Goal: Complete application form

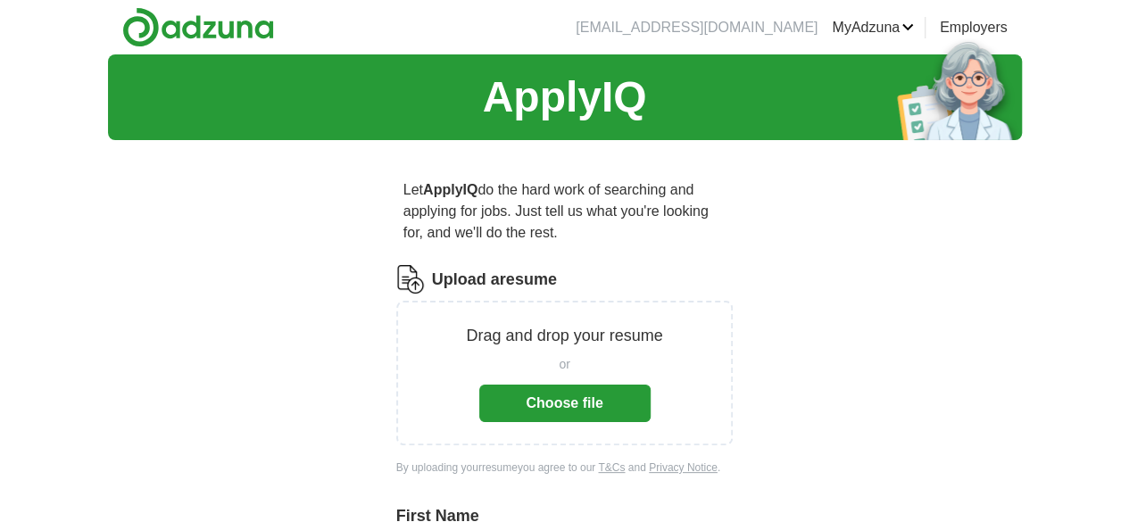
click at [566, 348] on div "or Choose file" at bounding box center [564, 385] width 171 height 74
click at [569, 385] on button "Choose file" at bounding box center [564, 403] width 171 height 37
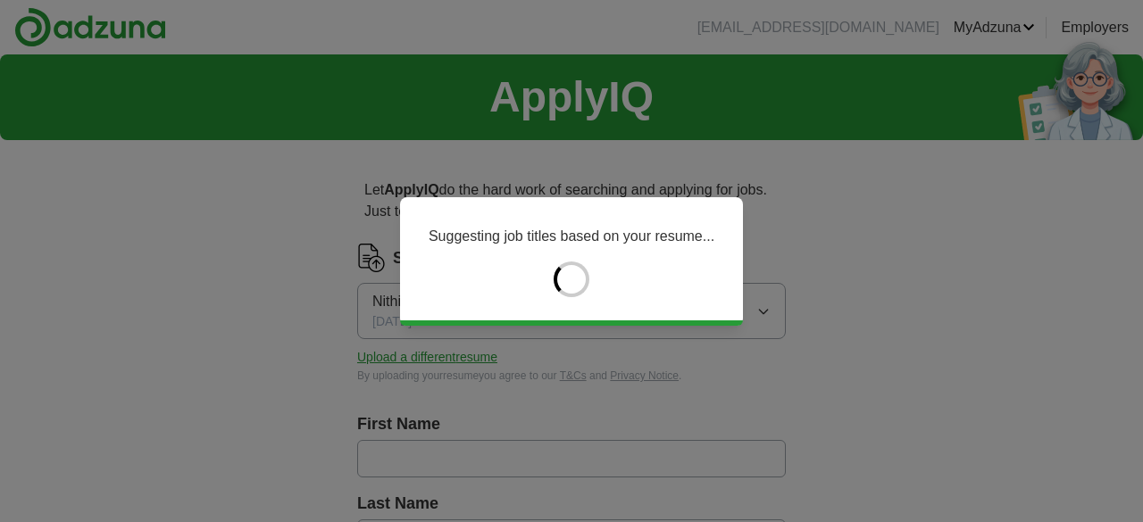
type input "******"
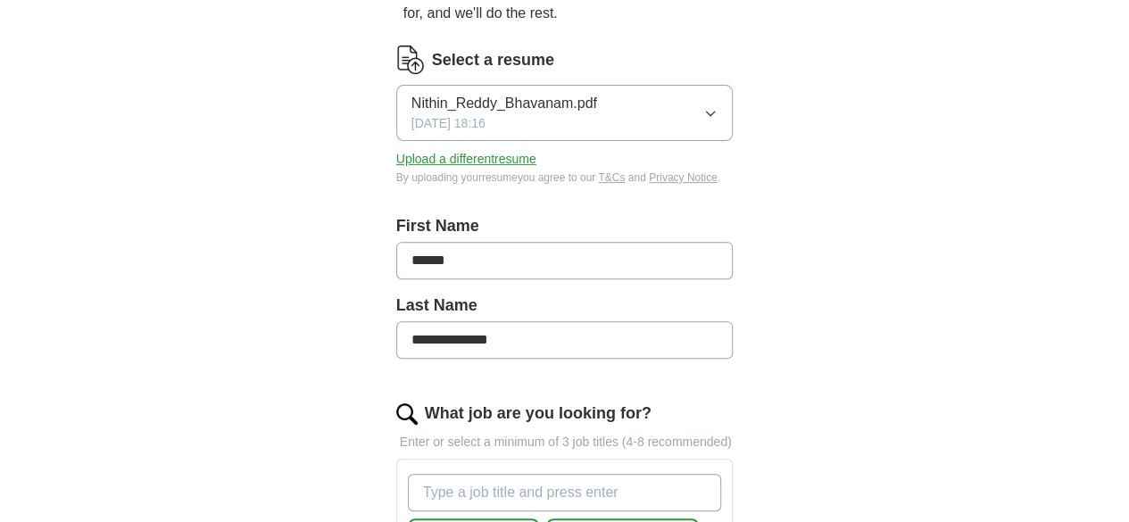
scroll to position [230, 0]
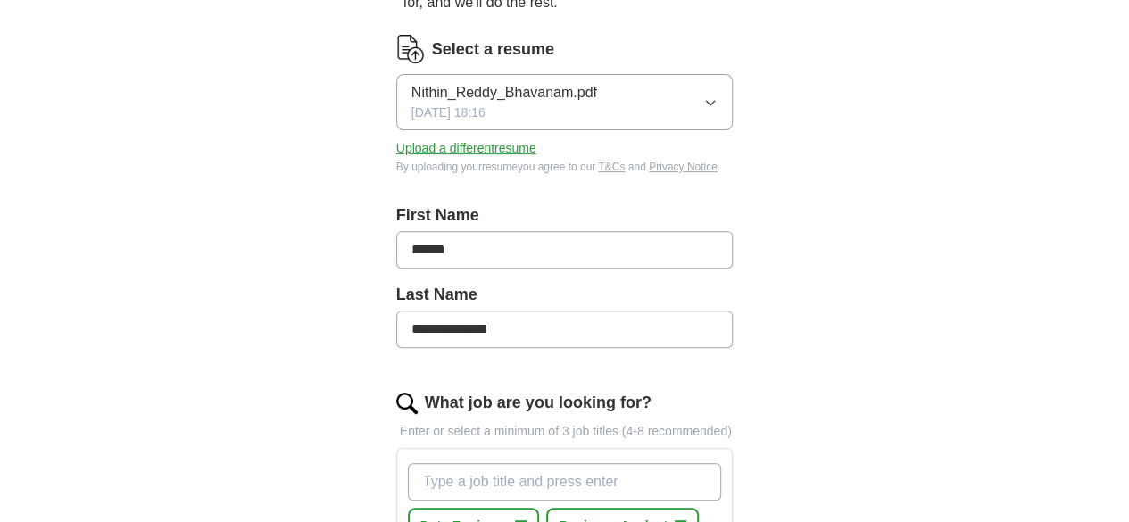
click at [402, 314] on input "**********" at bounding box center [564, 329] width 337 height 37
type input "********"
click at [436, 231] on input "******" at bounding box center [564, 249] width 337 height 37
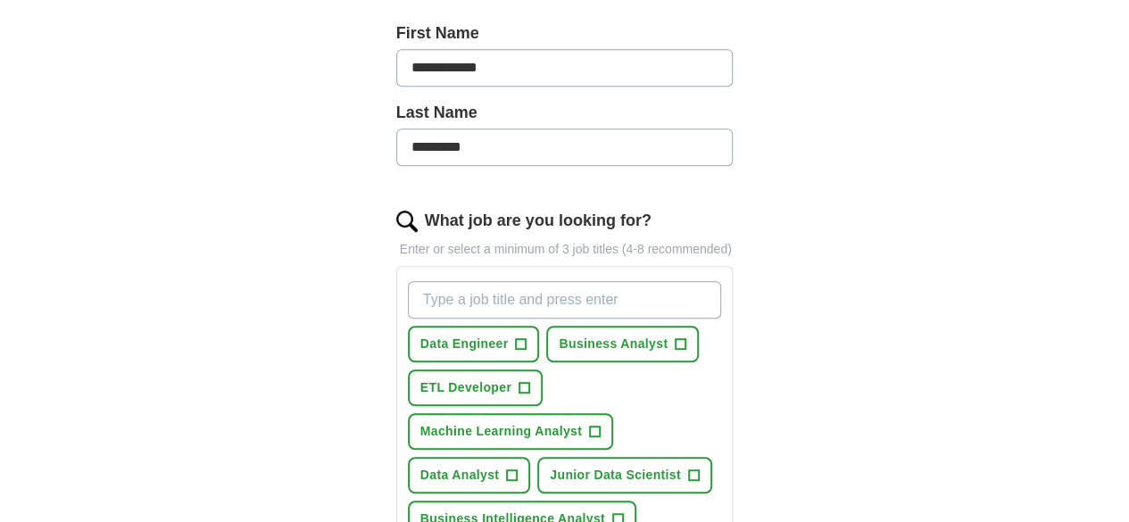
scroll to position [413, 0]
type input "**********"
click at [470, 328] on button "Data Engineer +" at bounding box center [474, 343] width 132 height 37
click at [483, 325] on button "Data Engineer ✓ ×" at bounding box center [474, 343] width 132 height 37
click at [614, 334] on span "Business Analyst" at bounding box center [613, 343] width 109 height 19
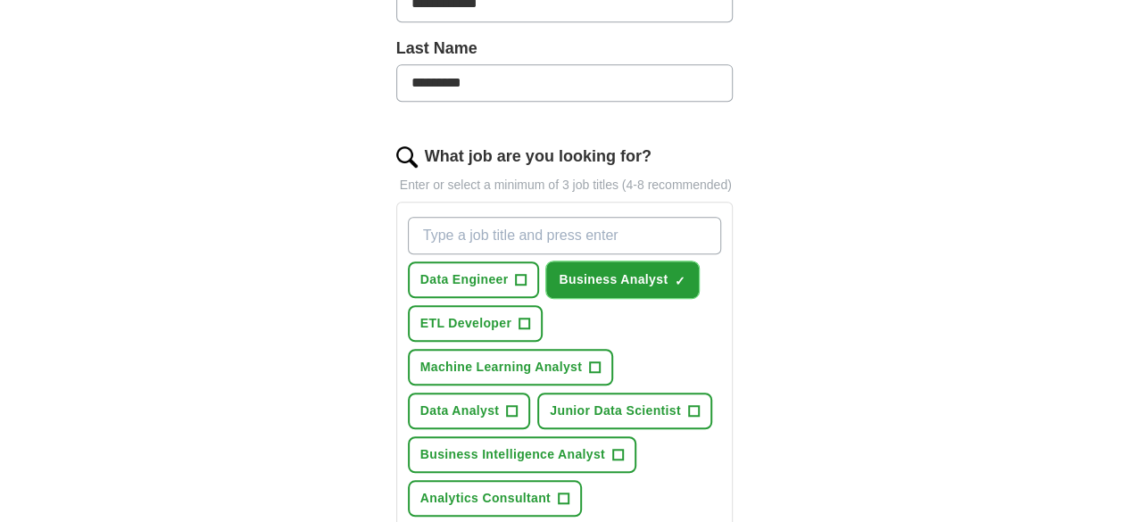
scroll to position [478, 0]
click at [468, 392] on button "Data Analyst +" at bounding box center [469, 410] width 123 height 37
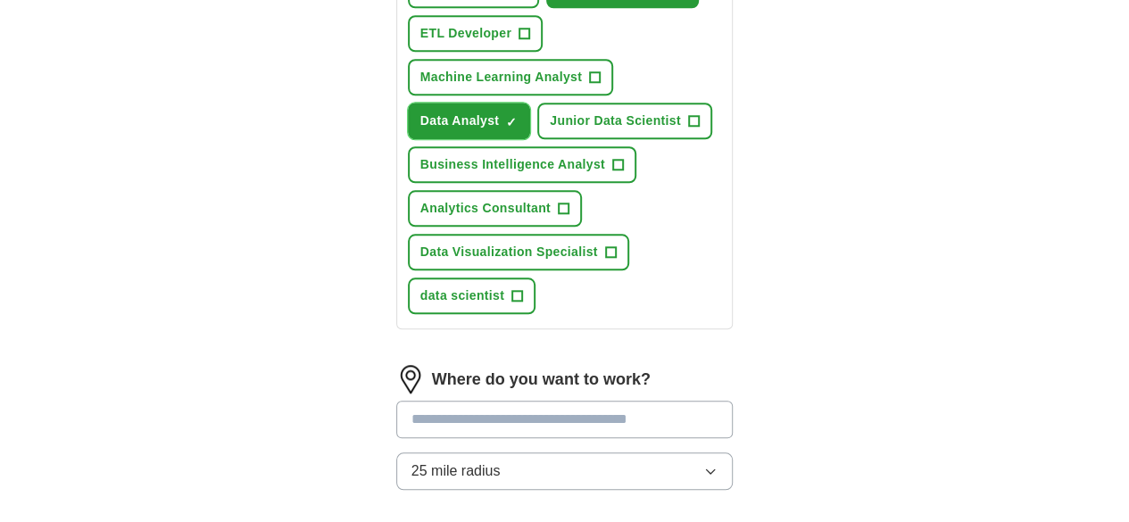
scroll to position [775, 0]
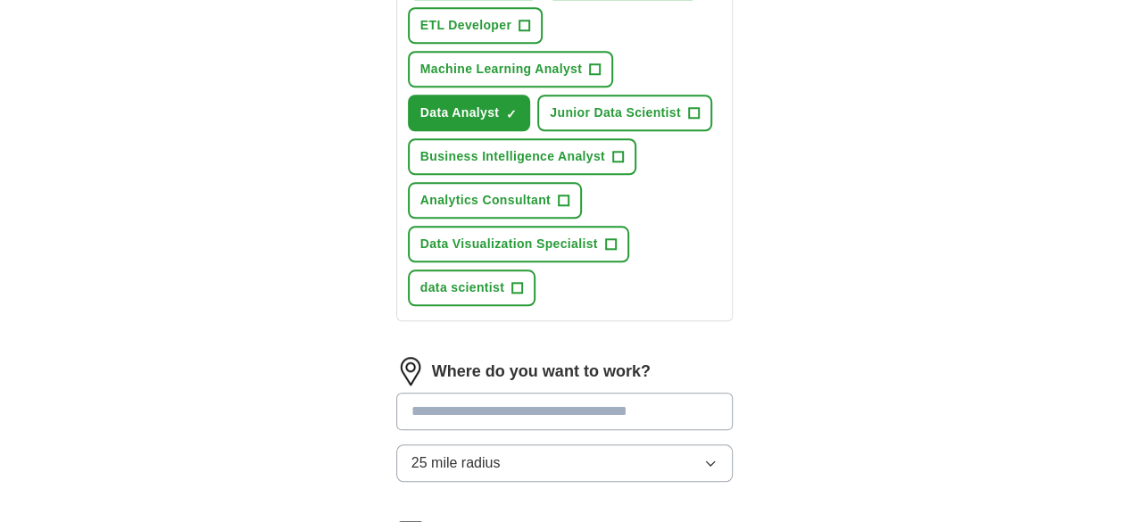
click at [486, 393] on input "text" at bounding box center [564, 411] width 337 height 37
type input "***"
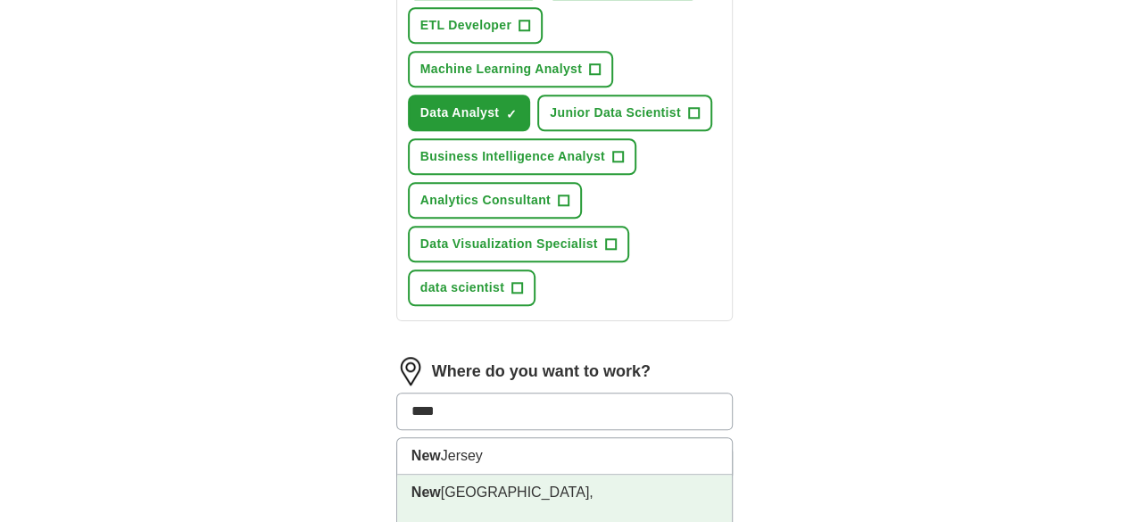
click at [477, 475] on li "New York City, NY" at bounding box center [565, 511] width 336 height 72
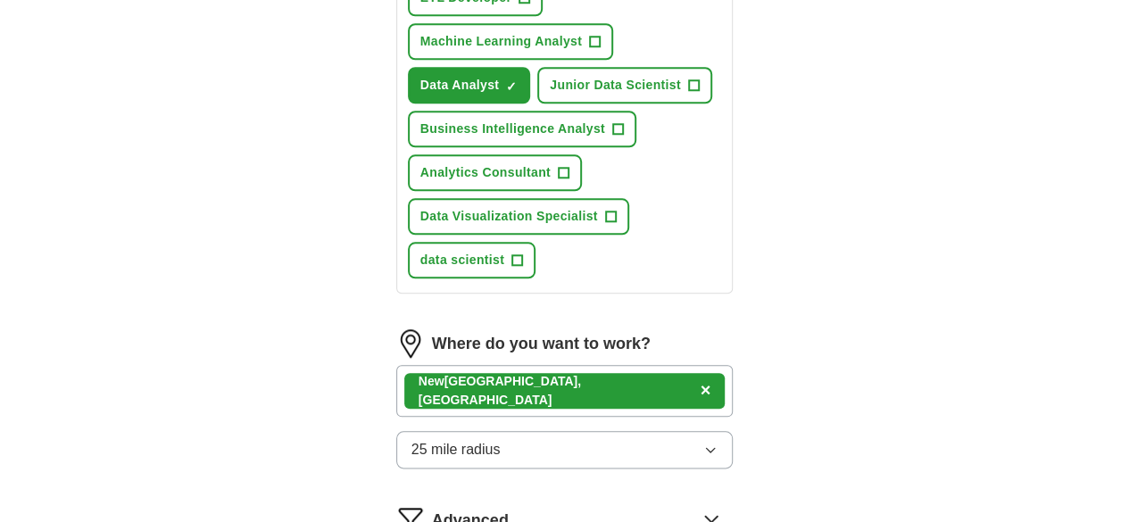
scroll to position [810, 0]
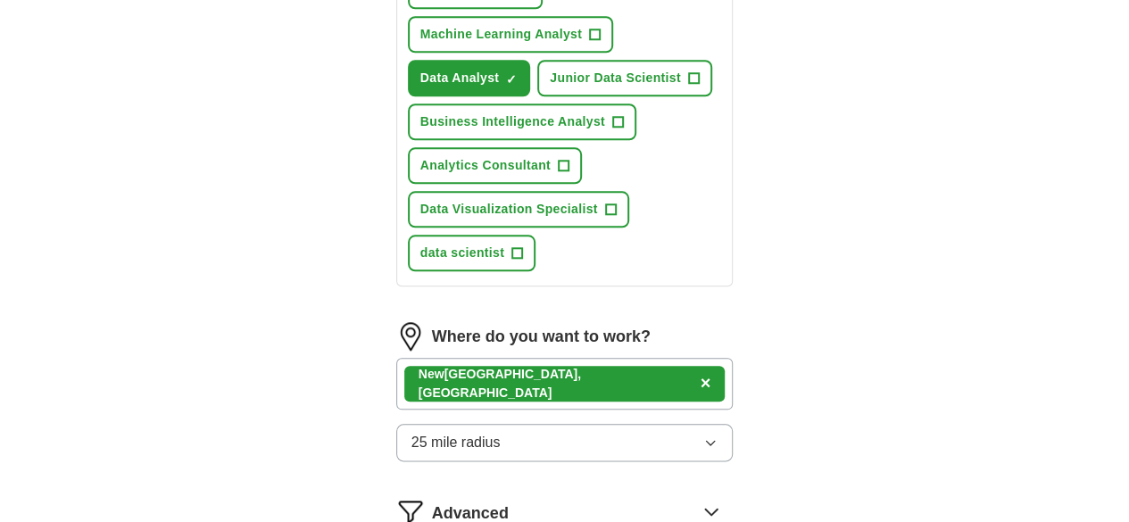
click at [470, 424] on button "25 mile radius" at bounding box center [564, 442] width 337 height 37
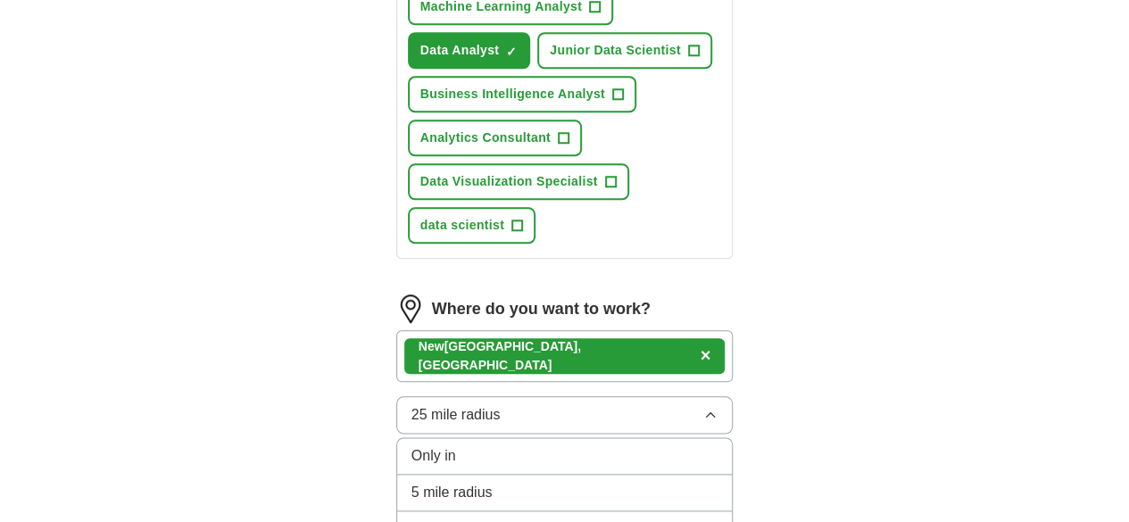
scroll to position [838, 0]
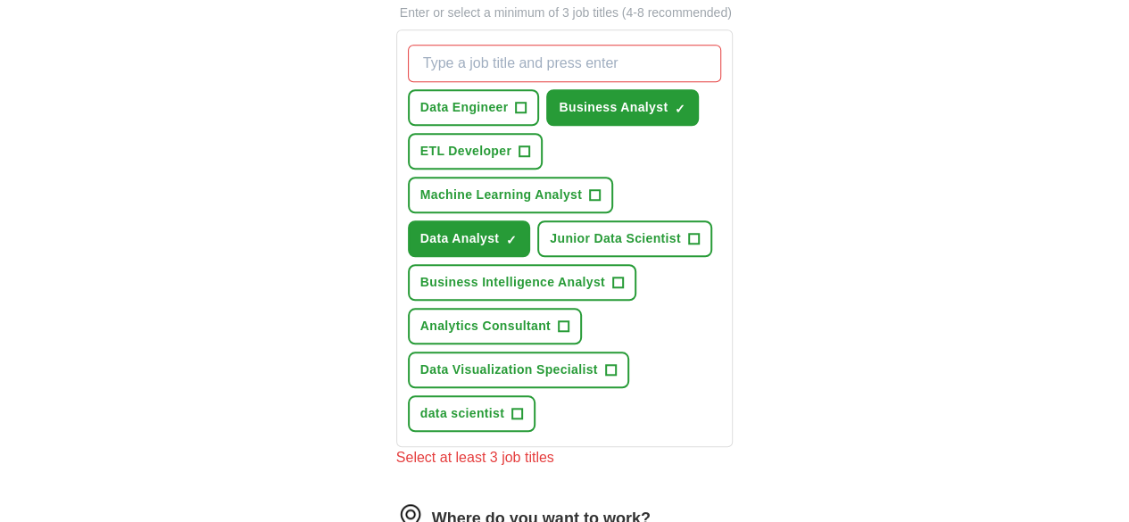
scroll to position [642, 0]
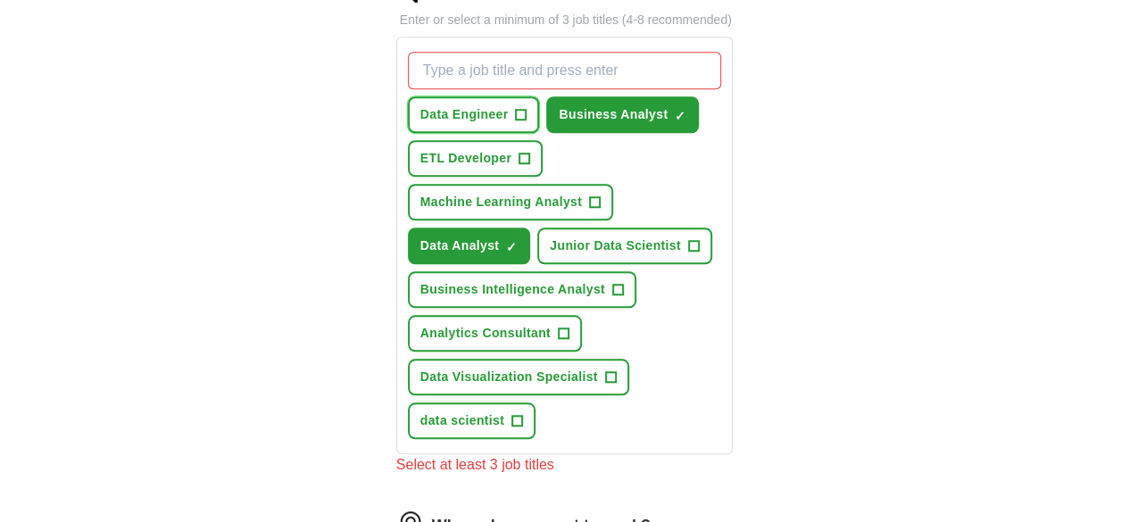
click at [516, 108] on span "+" at bounding box center [521, 115] width 11 height 14
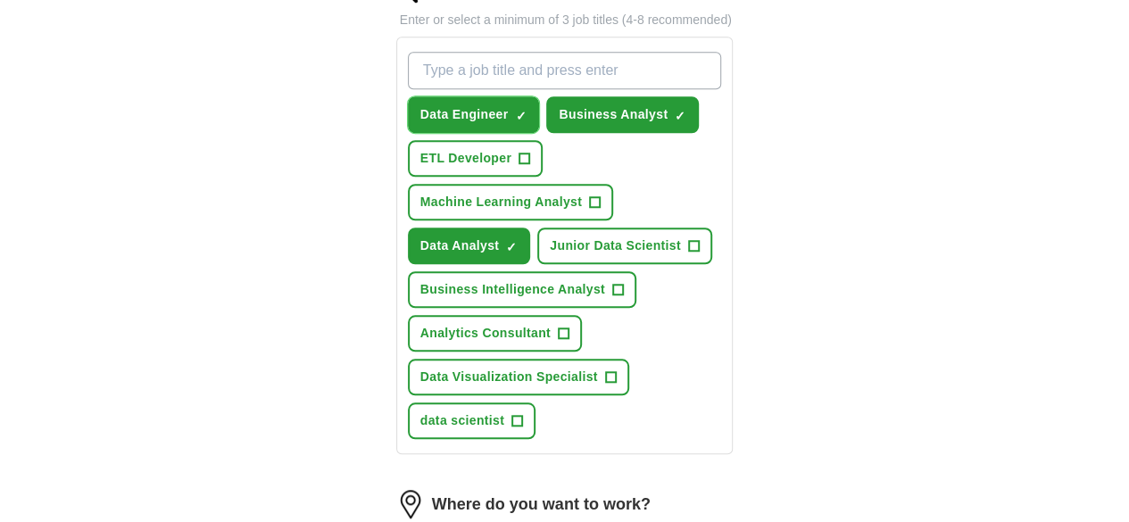
scroll to position [1008, 0]
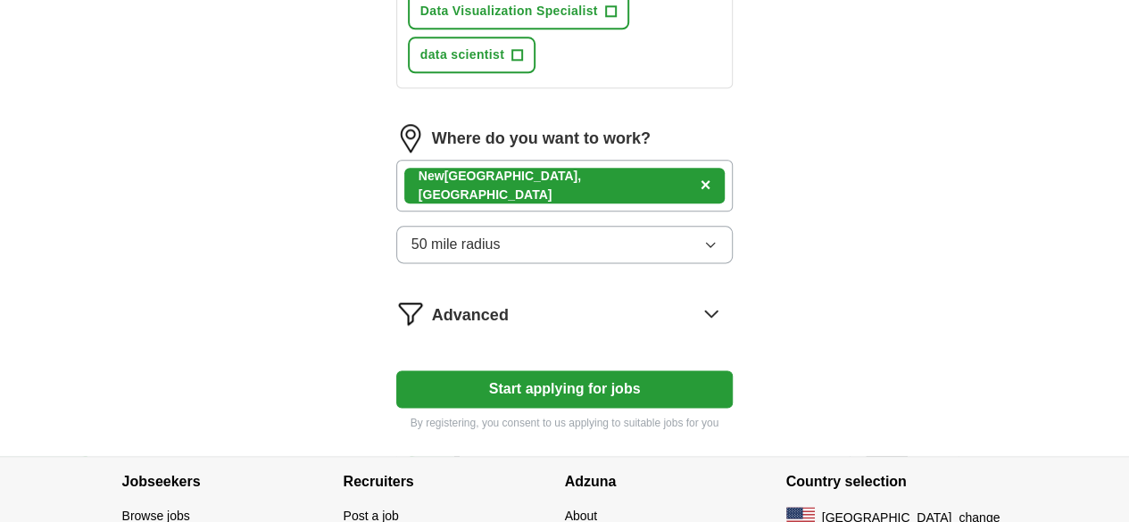
click at [517, 370] on button "Start applying for jobs" at bounding box center [564, 388] width 337 height 37
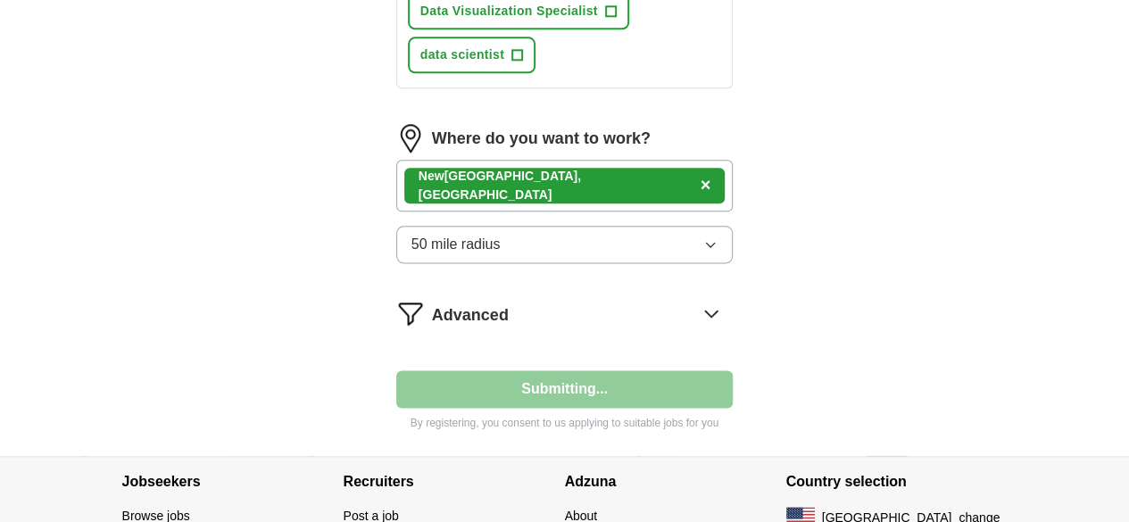
select select "**"
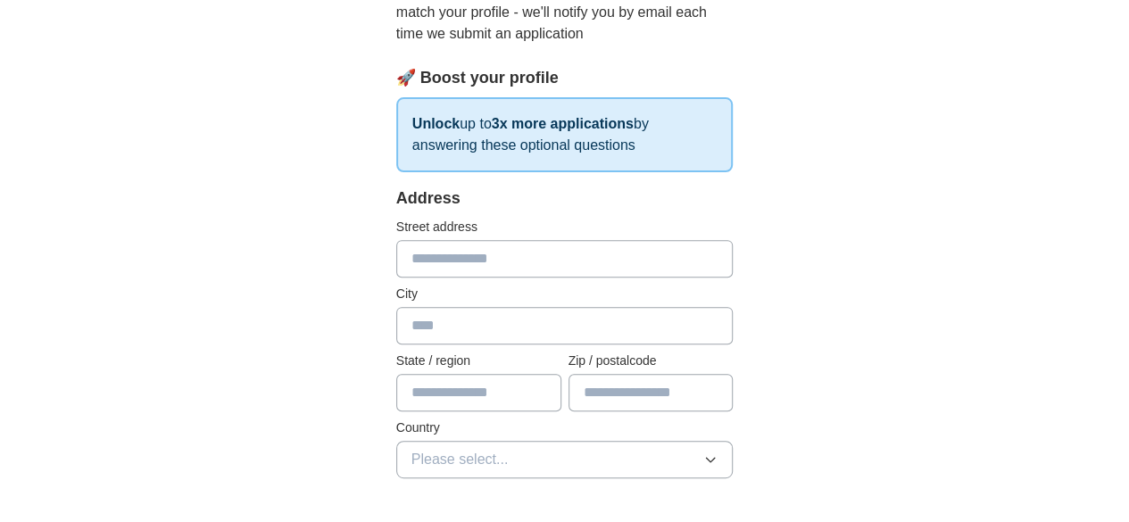
scroll to position [243, 0]
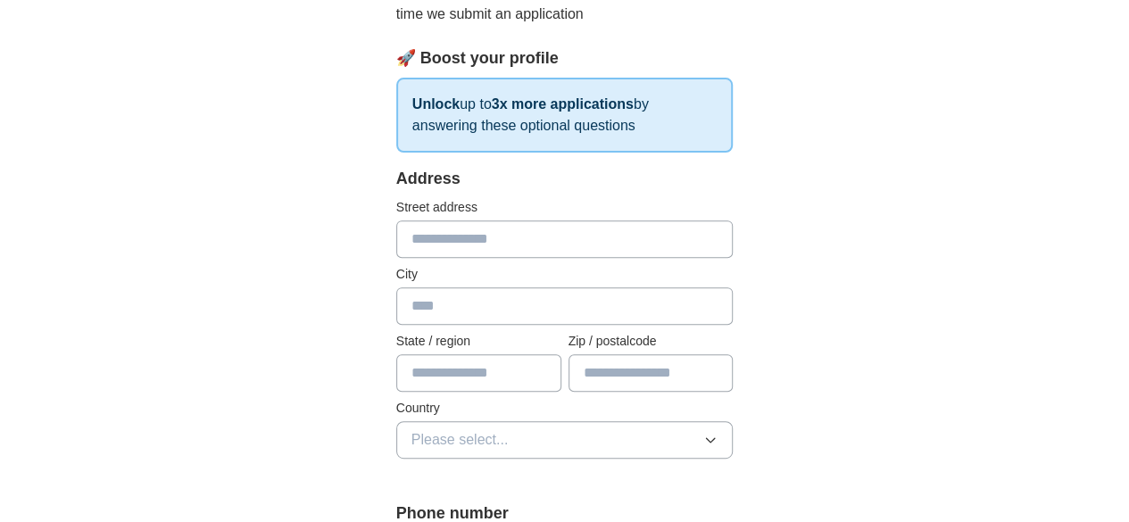
click at [477, 251] on input "text" at bounding box center [564, 238] width 337 height 37
type input "**********"
type input "*****"
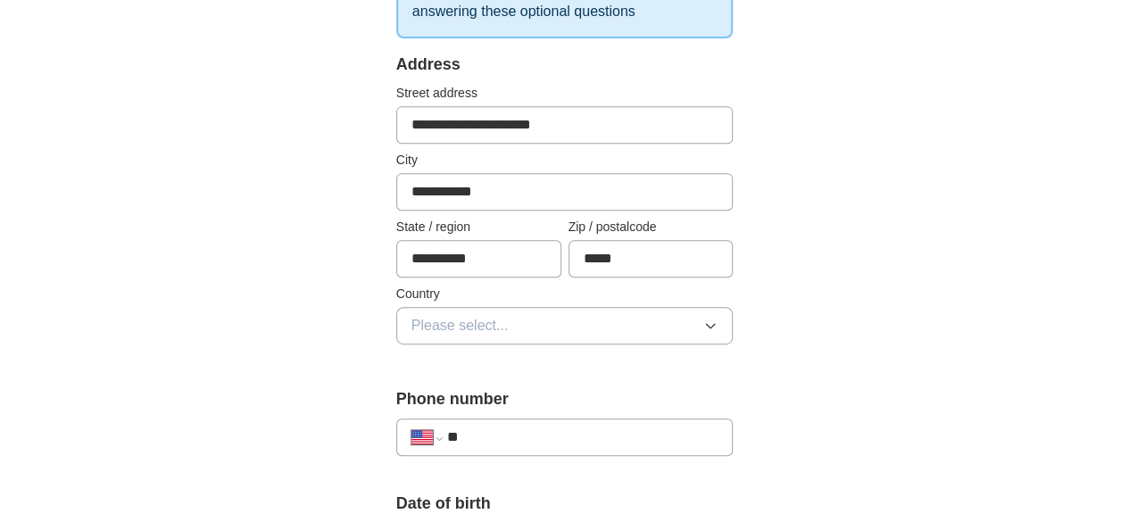
scroll to position [380, 0]
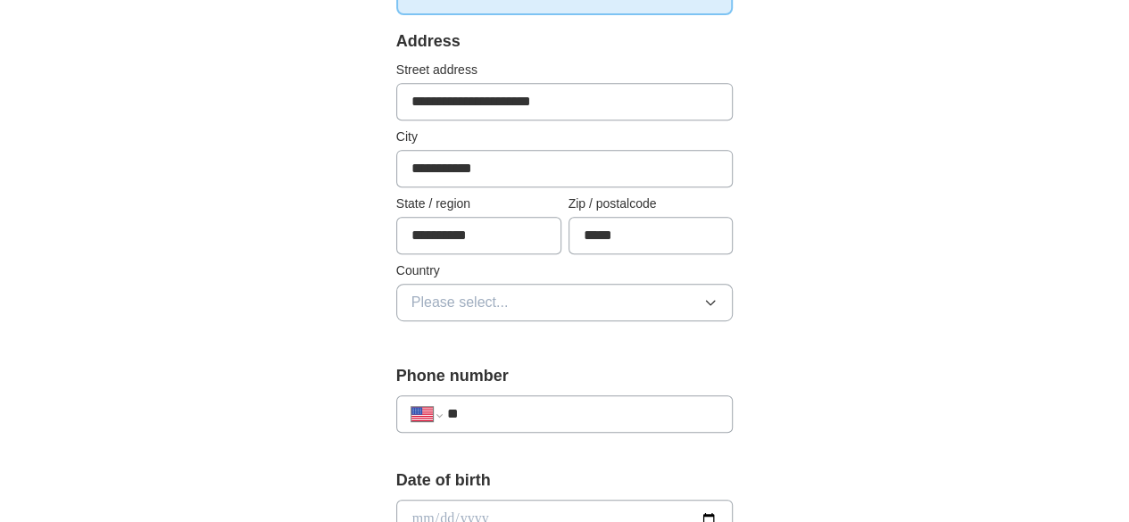
click at [501, 277] on label "Country" at bounding box center [564, 271] width 337 height 19
click at [500, 290] on button "Please select..." at bounding box center [564, 302] width 337 height 37
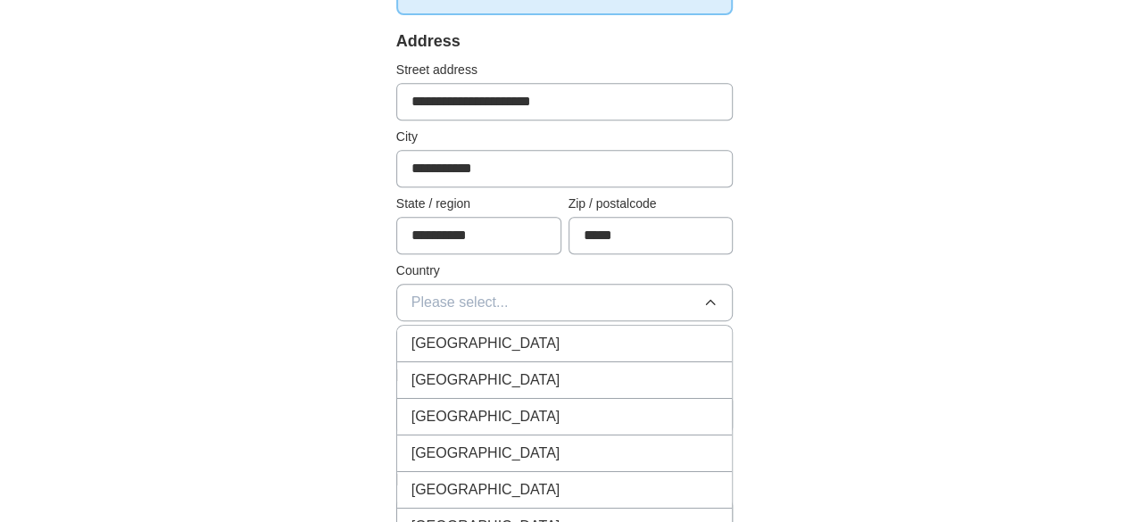
click at [479, 378] on div "United States" at bounding box center [565, 380] width 307 height 21
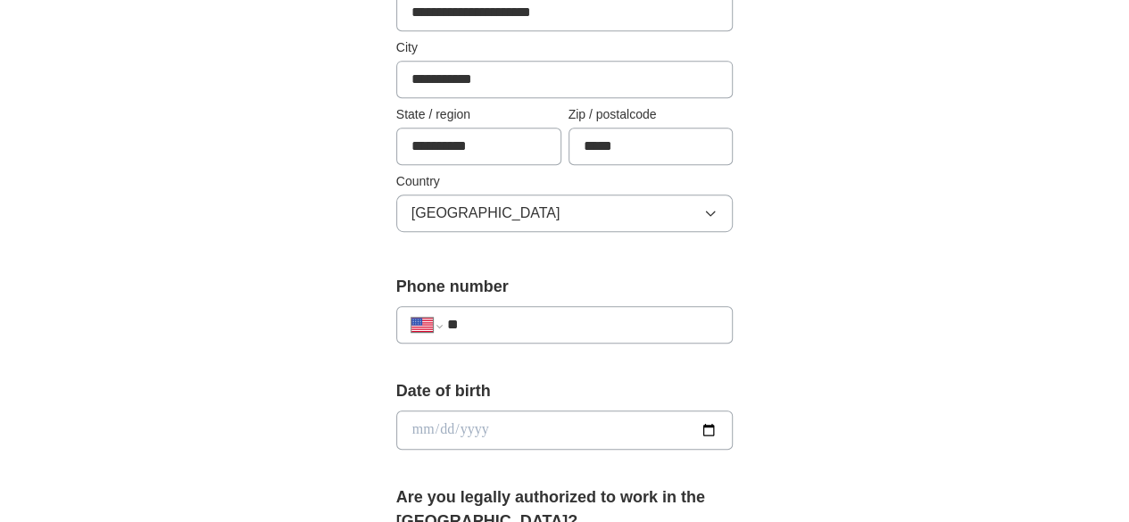
scroll to position [475, 0]
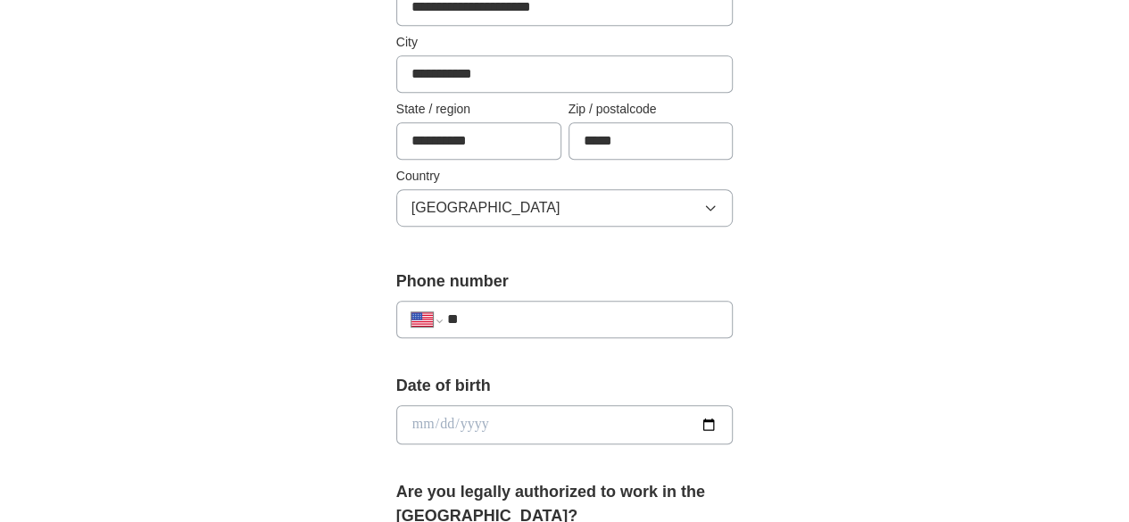
click at [492, 312] on input "**" at bounding box center [582, 319] width 271 height 21
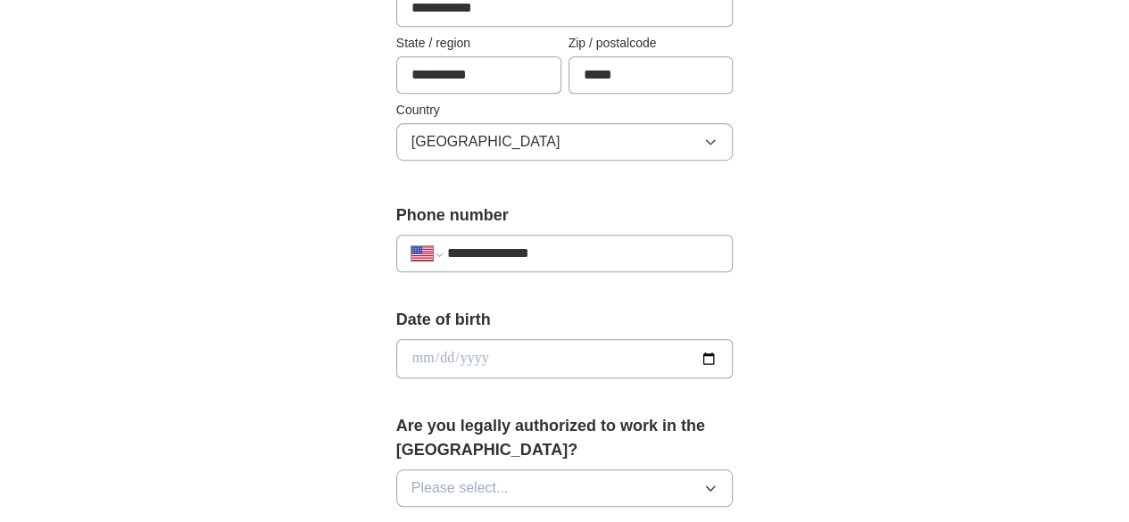
scroll to position [553, 0]
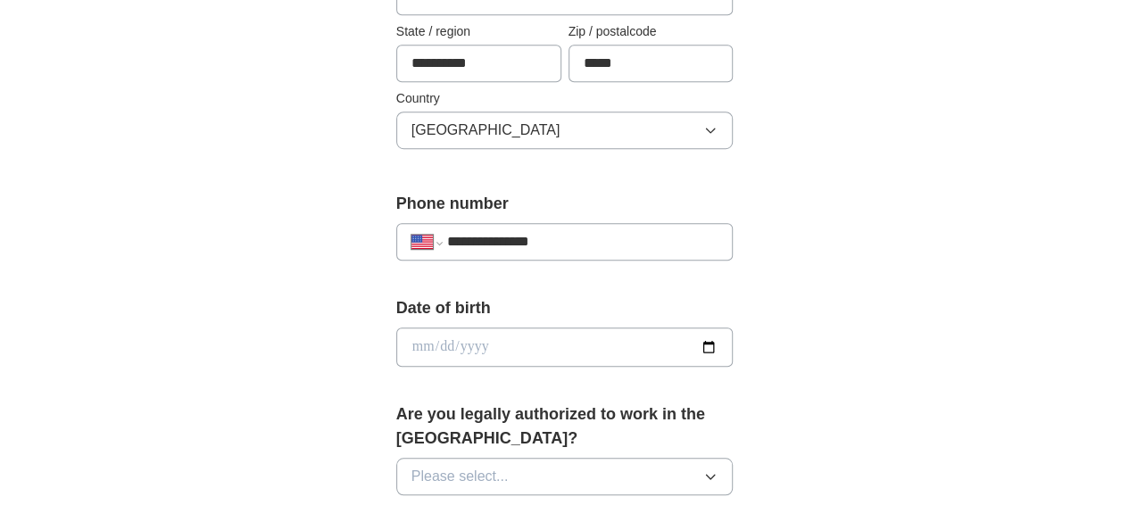
type input "**********"
click at [490, 328] on input "date" at bounding box center [564, 347] width 337 height 39
click at [734, 338] on input "date" at bounding box center [564, 347] width 337 height 39
type input "**********"
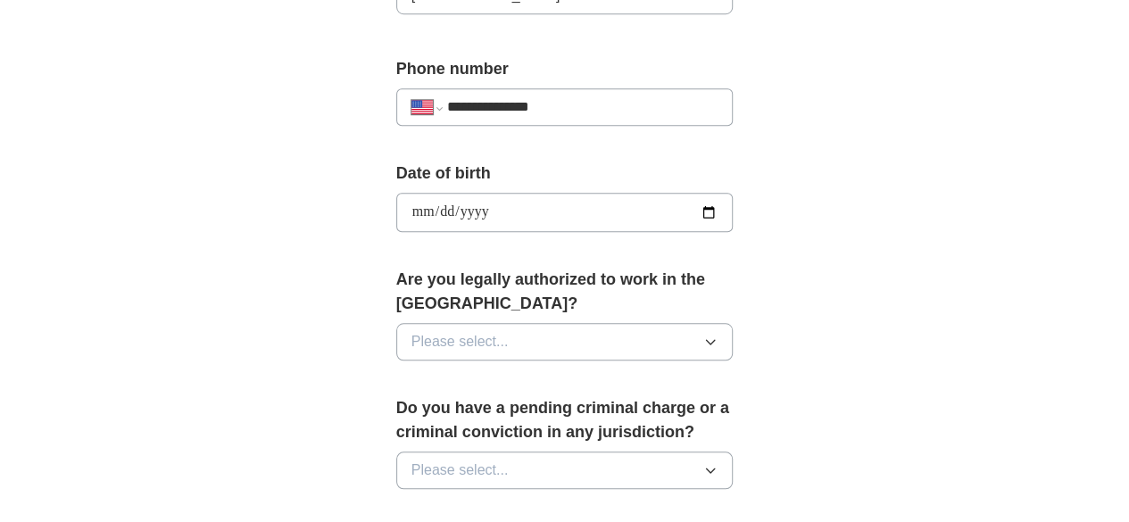
scroll to position [694, 0]
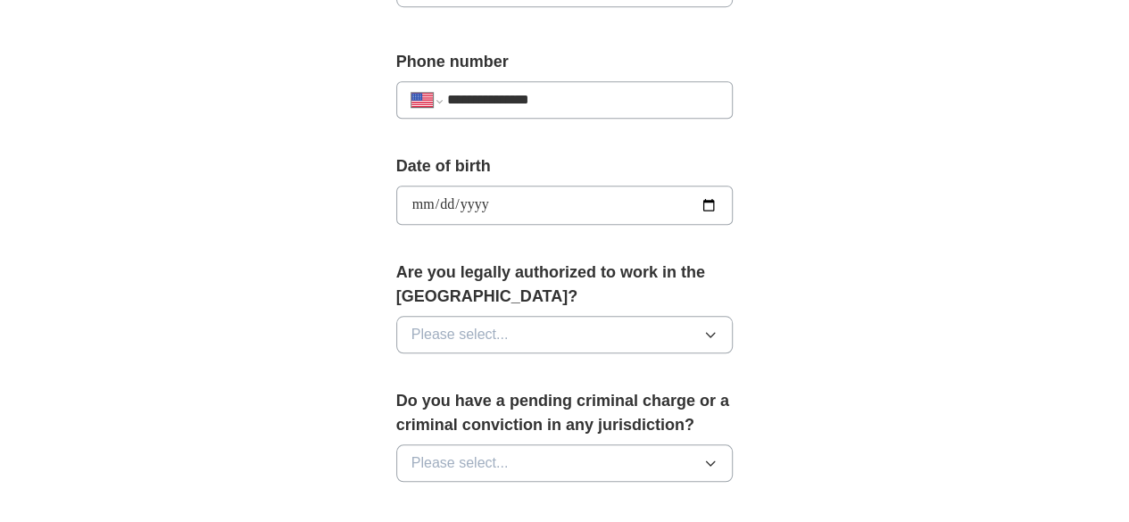
click at [493, 316] on button "Please select..." at bounding box center [564, 334] width 337 height 37
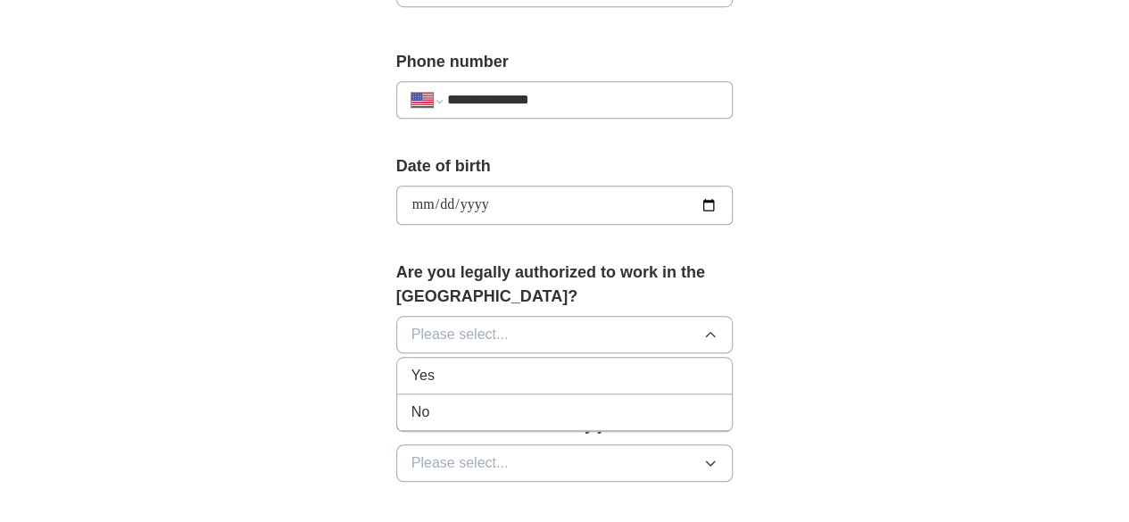
click at [479, 365] on div "Yes" at bounding box center [565, 375] width 307 height 21
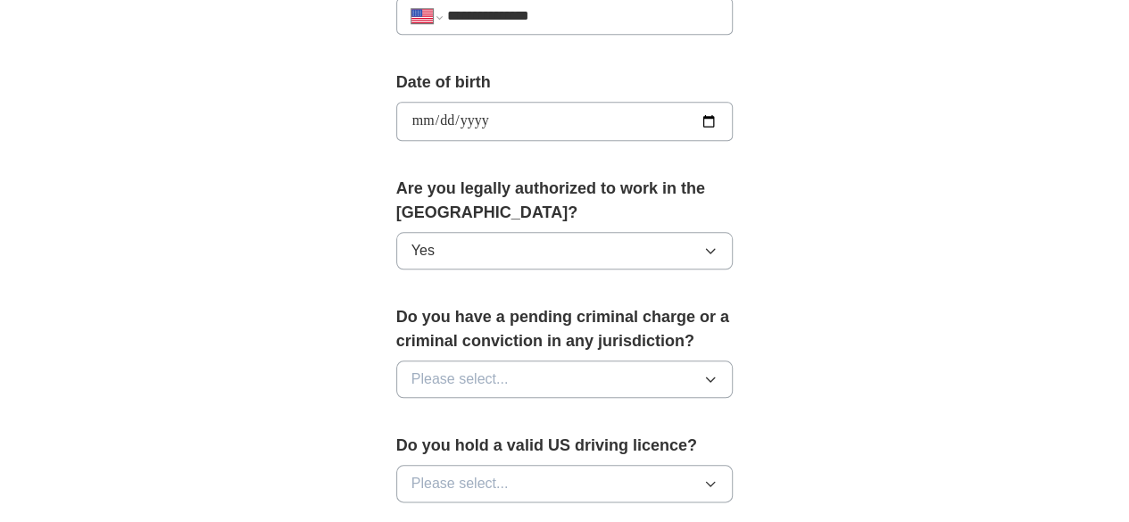
scroll to position [784, 0]
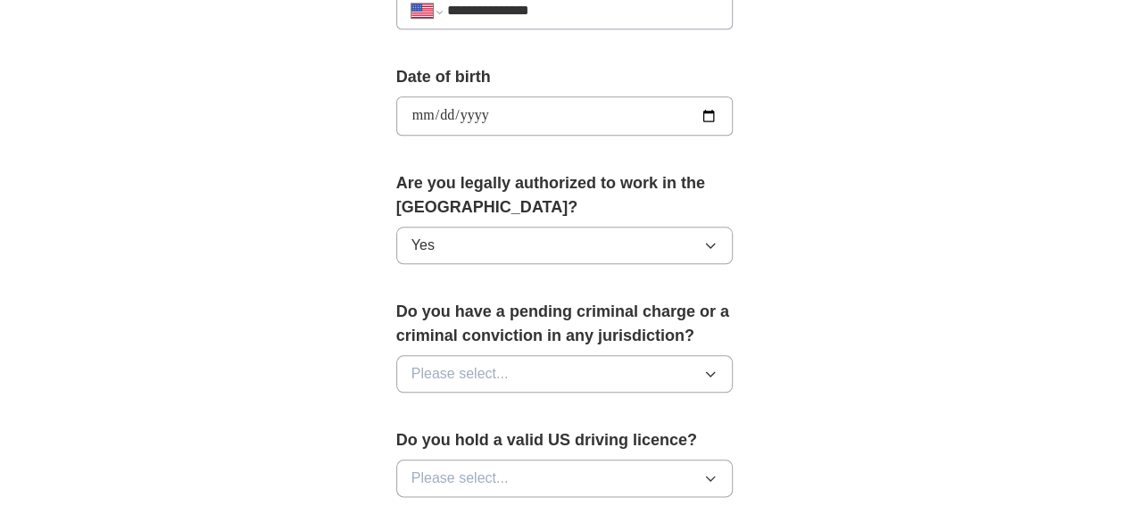
click at [478, 355] on button "Please select..." at bounding box center [564, 373] width 337 height 37
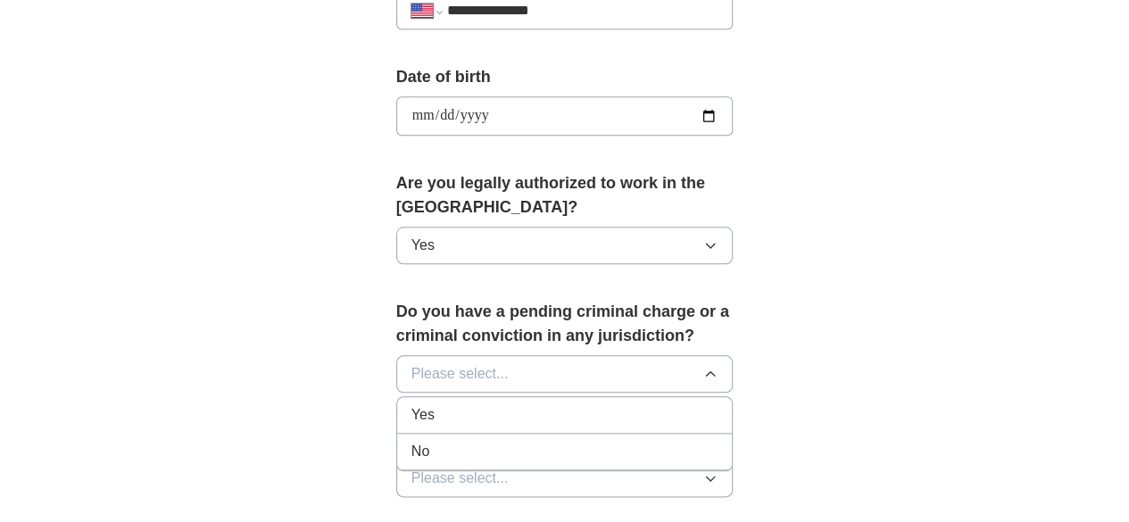
click at [464, 434] on li "No" at bounding box center [565, 452] width 336 height 37
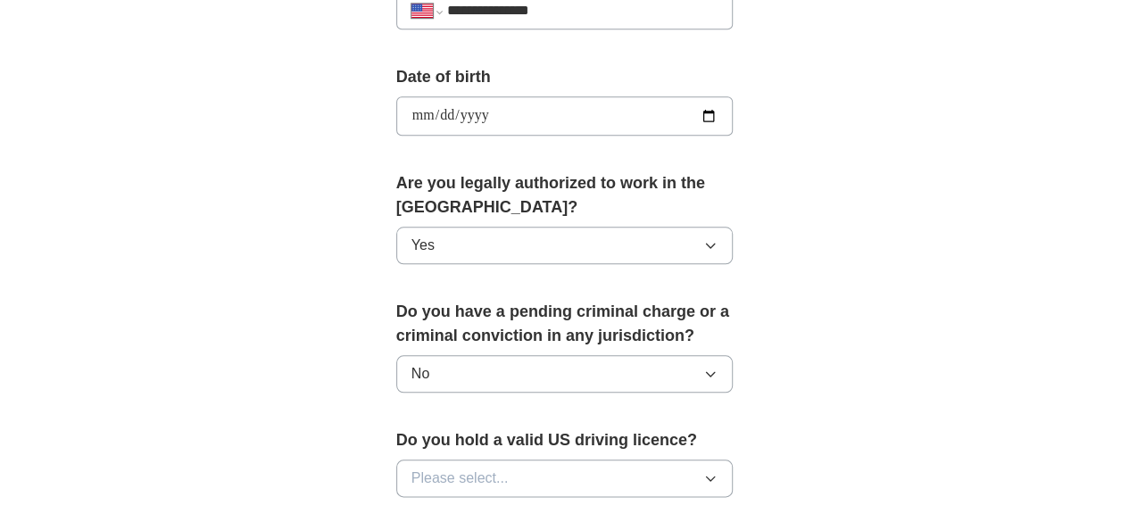
click at [455, 460] on button "Please select..." at bounding box center [564, 478] width 337 height 37
click at [453, 502] on li "Yes" at bounding box center [565, 520] width 336 height 37
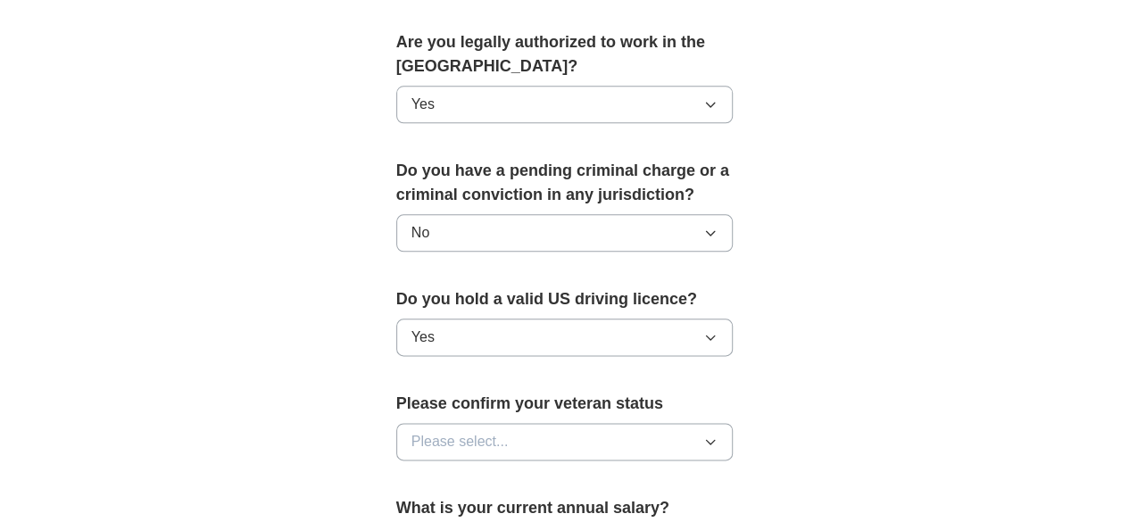
scroll to position [928, 0]
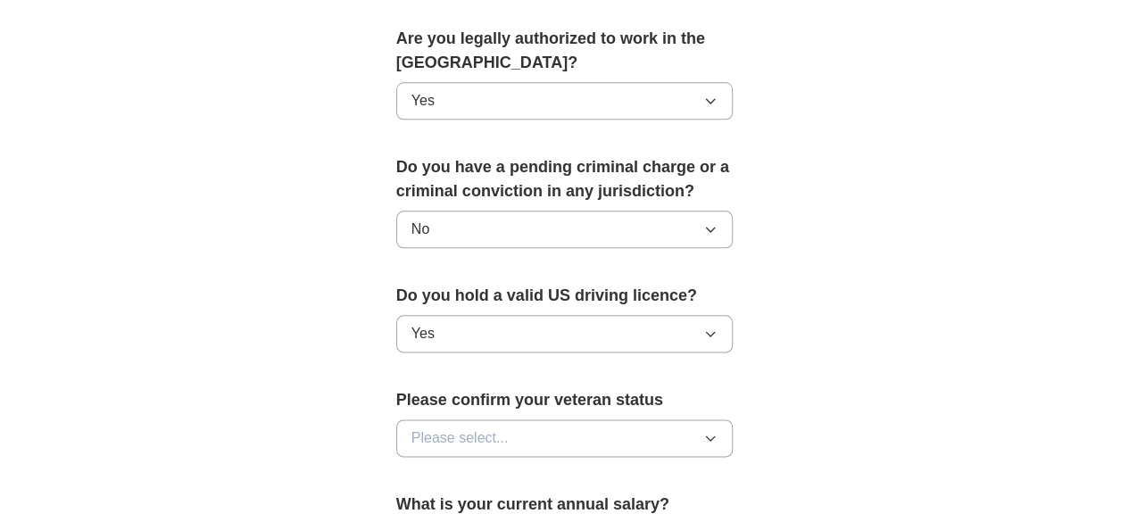
click at [418, 428] on span "Please select..." at bounding box center [460, 438] width 97 height 21
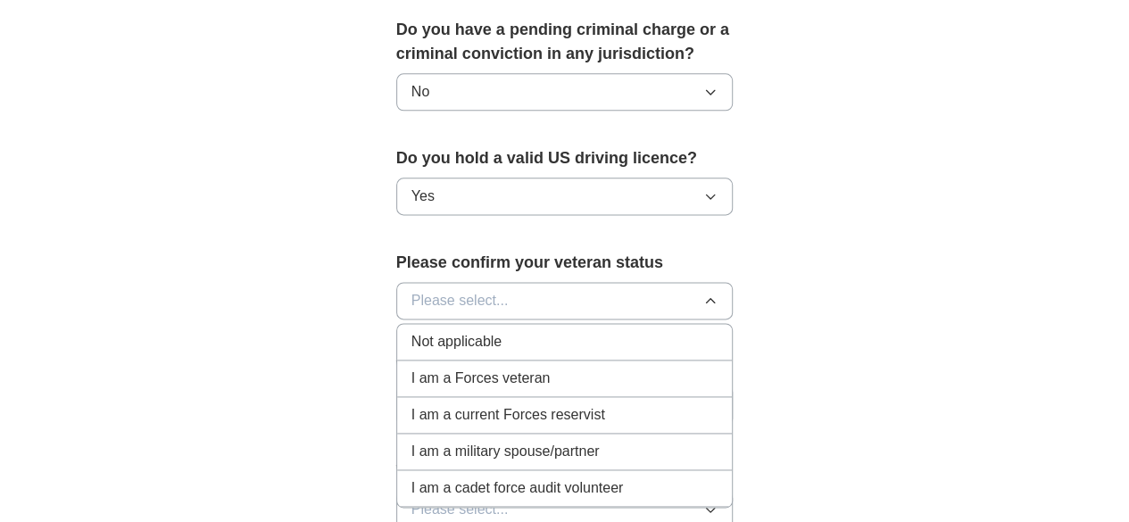
scroll to position [1067, 0]
click at [412, 330] on span "Not applicable" at bounding box center [457, 340] width 90 height 21
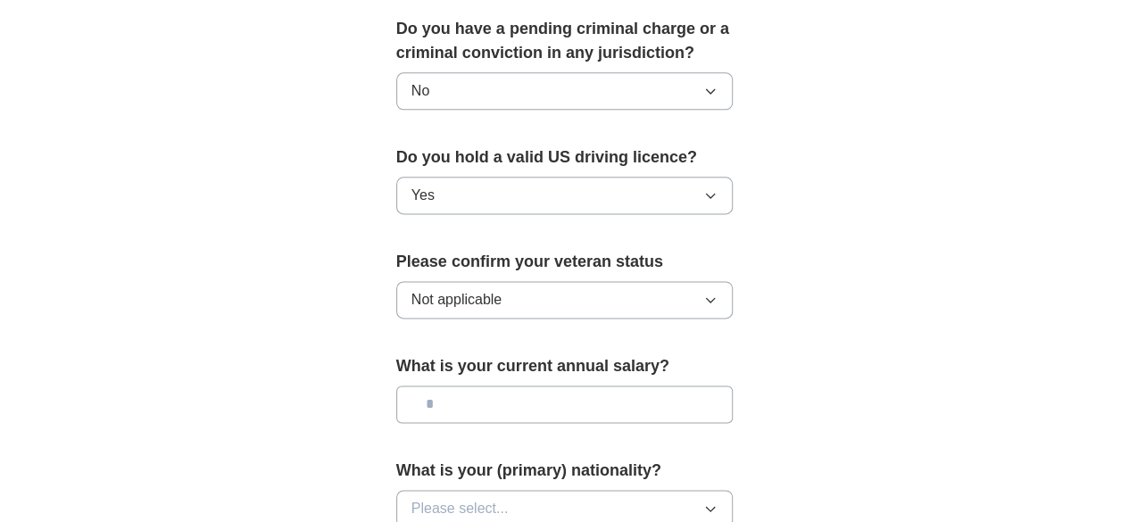
click at [402, 386] on input "text" at bounding box center [564, 404] width 337 height 37
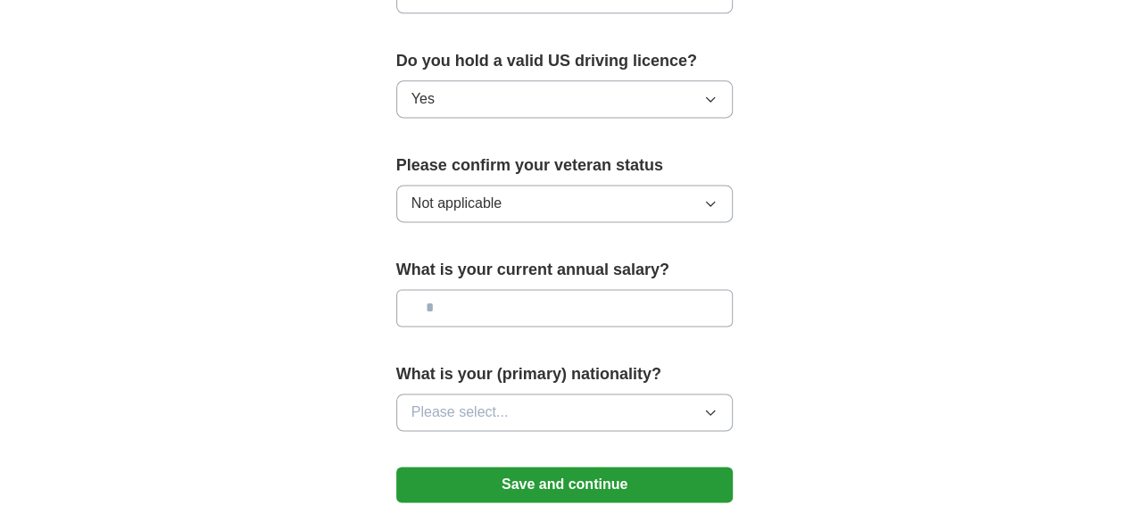
scroll to position [1161, 0]
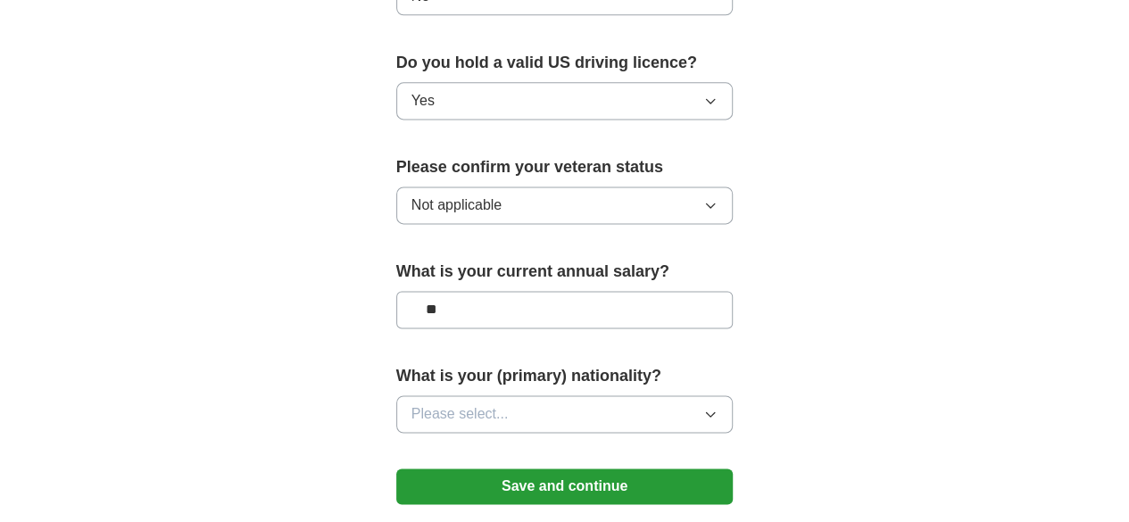
type input "**"
click at [396, 395] on button "Please select..." at bounding box center [564, 413] width 337 height 37
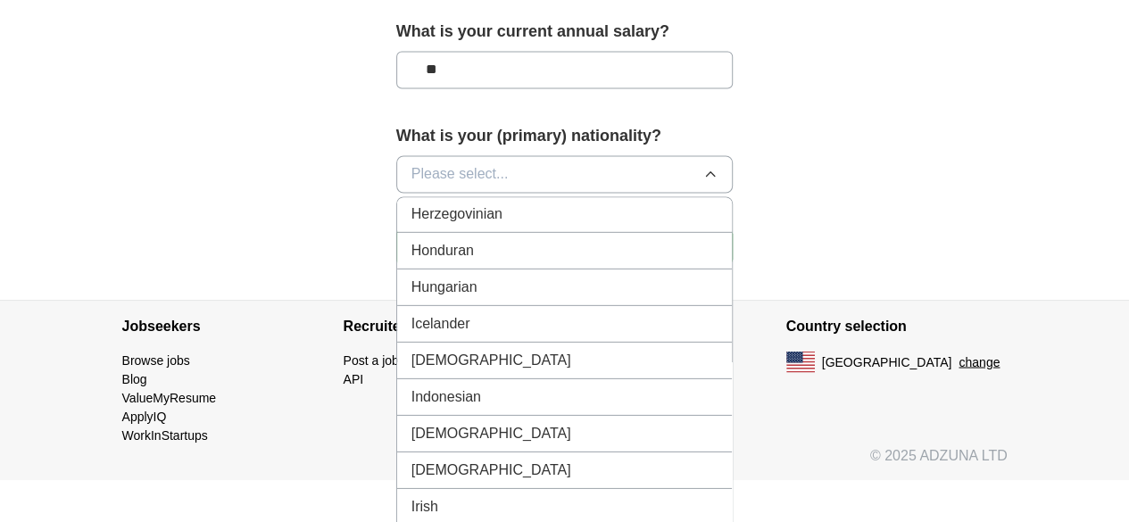
scroll to position [2784, 0]
click at [412, 348] on span "Indian" at bounding box center [492, 358] width 160 height 21
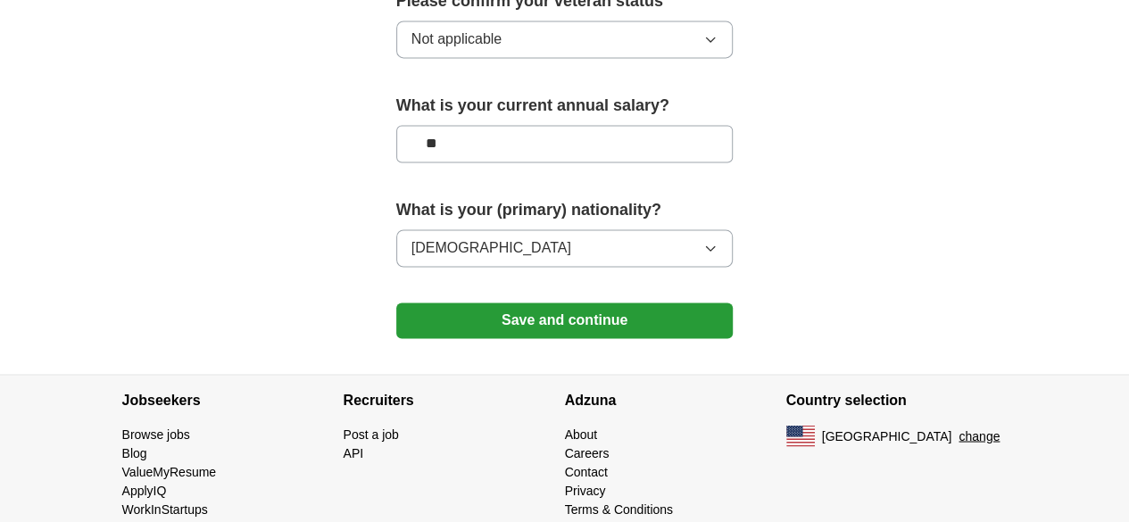
click at [396, 303] on button "Save and continue" at bounding box center [564, 321] width 337 height 36
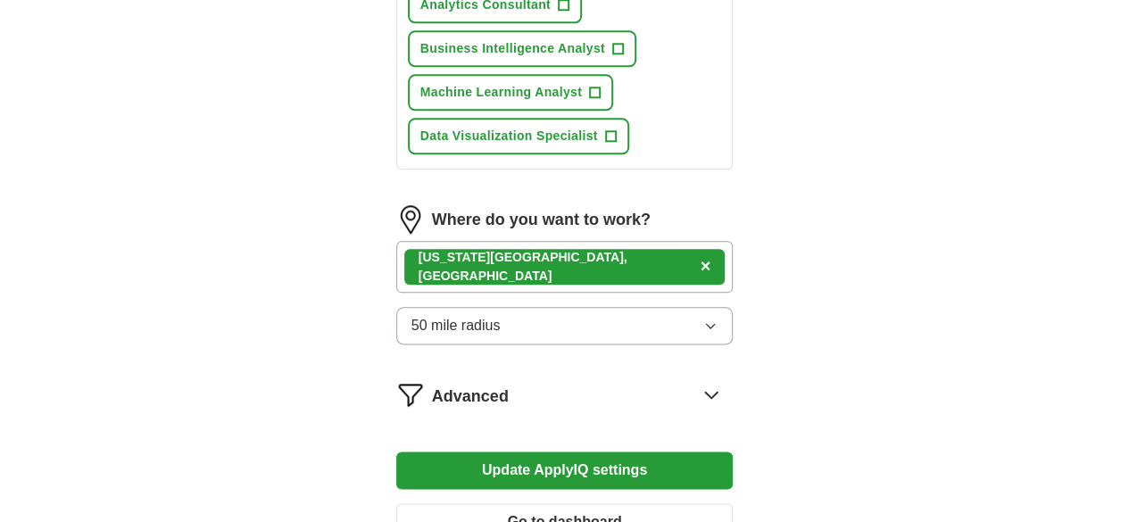
scroll to position [946, 0]
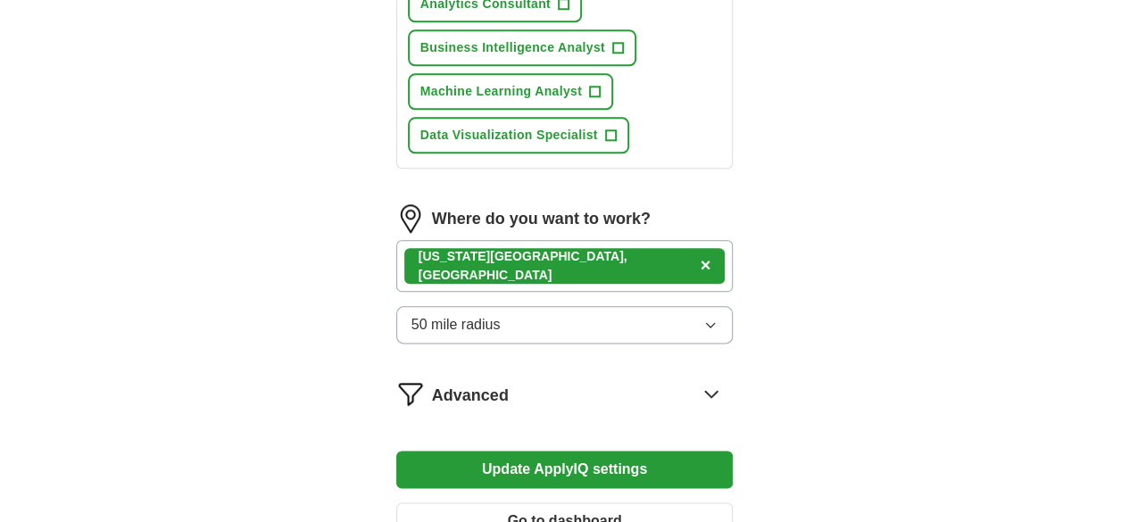
click at [703, 379] on div "Advanced" at bounding box center [583, 393] width 302 height 29
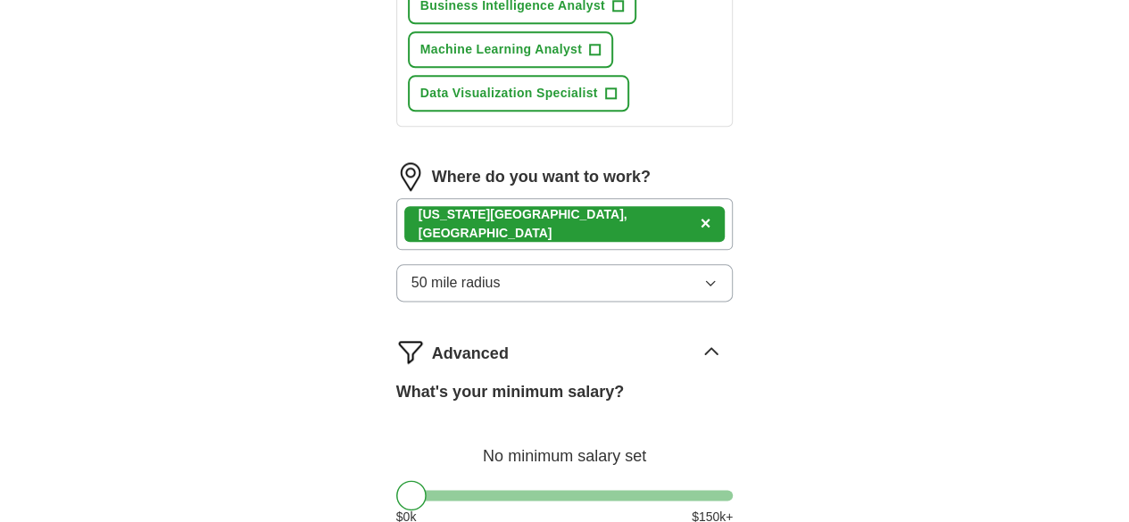
scroll to position [989, 0]
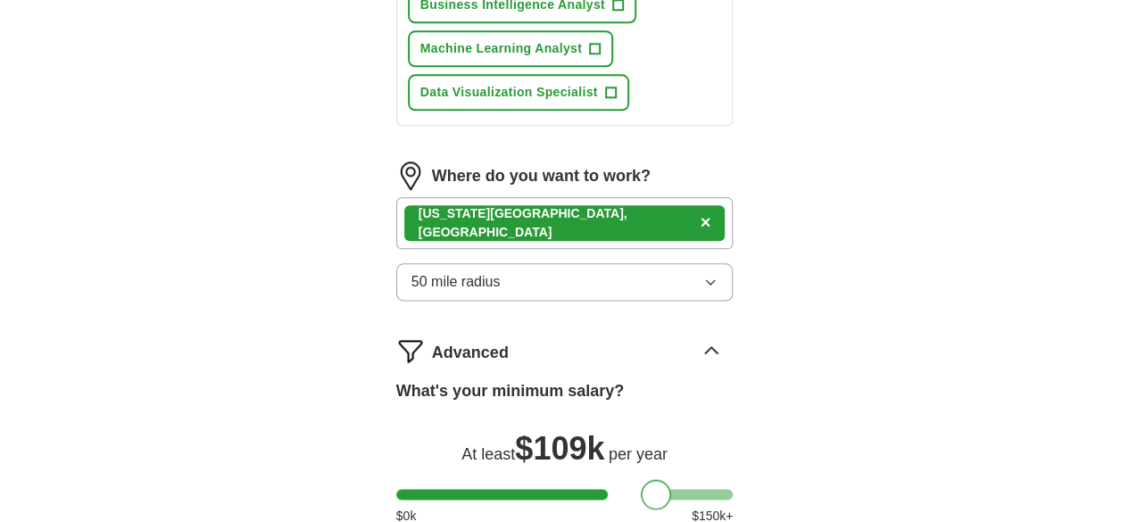
click at [624, 489] on div at bounding box center [564, 494] width 337 height 11
click at [603, 489] on div at bounding box center [564, 494] width 337 height 11
click at [568, 489] on div at bounding box center [564, 494] width 337 height 11
click at [544, 489] on div at bounding box center [564, 494] width 337 height 11
click at [527, 489] on div at bounding box center [564, 494] width 337 height 11
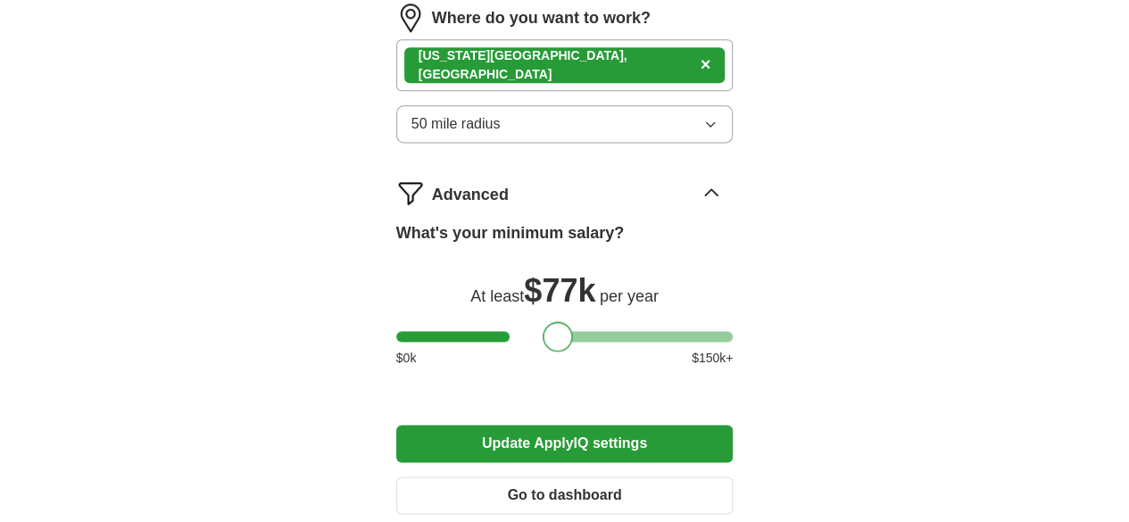
scroll to position [1158, 0]
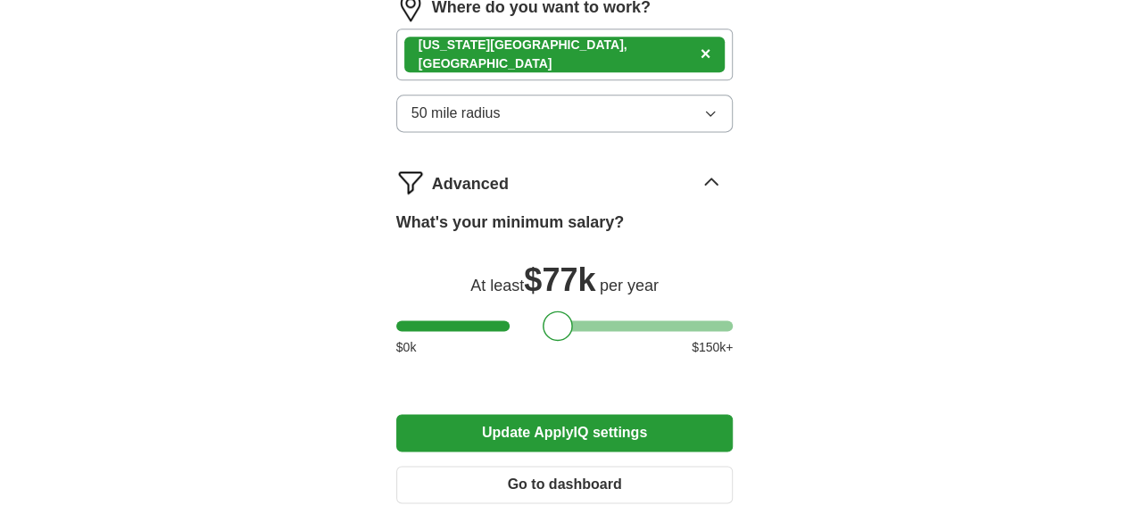
click at [573, 414] on button "Update ApplyIQ settings" at bounding box center [564, 432] width 337 height 37
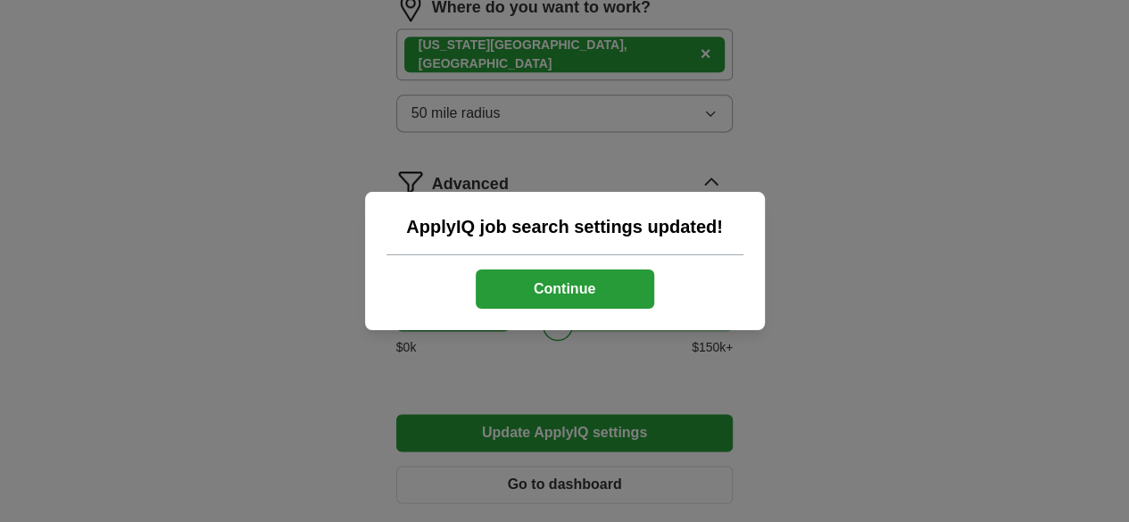
click at [563, 279] on button "Continue" at bounding box center [565, 289] width 179 height 39
